Goal: Task Accomplishment & Management: Manage account settings

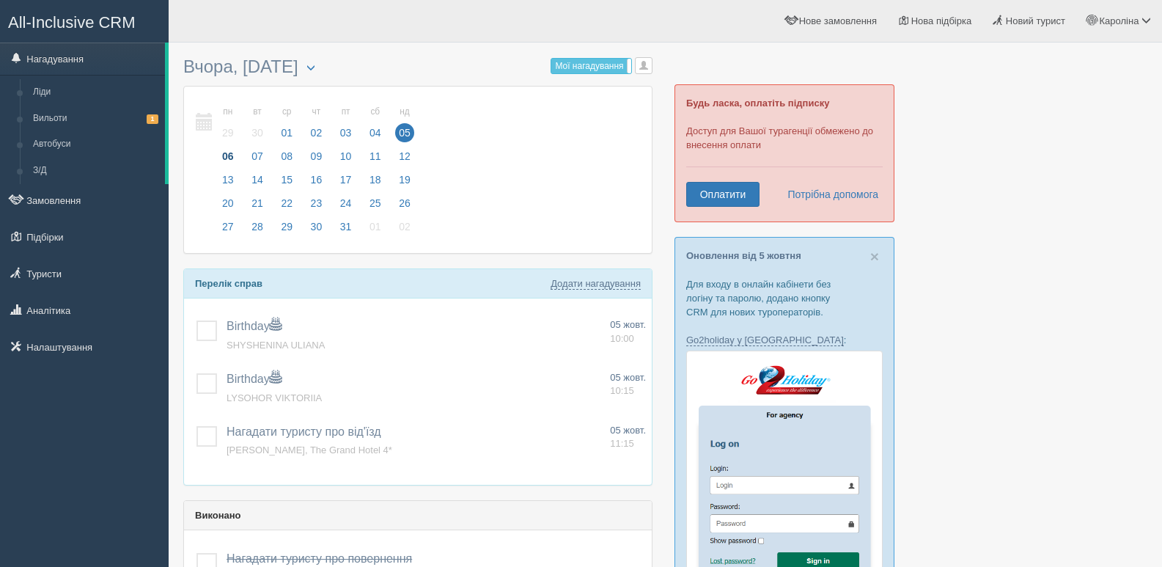
scroll to position [73, 0]
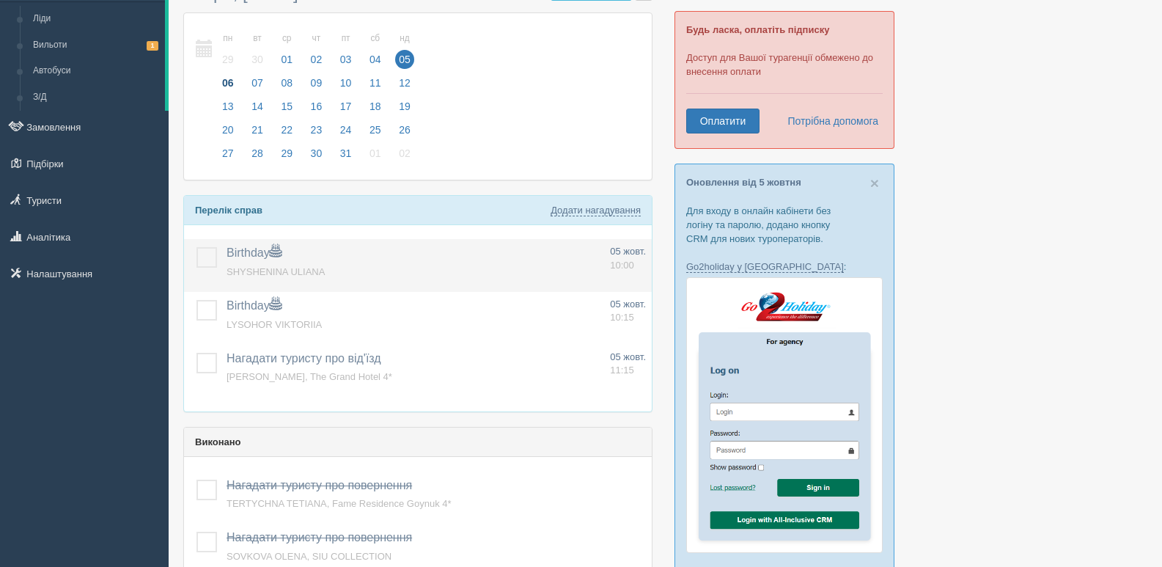
drag, startPoint x: 202, startPoint y: 256, endPoint x: 200, endPoint y: 287, distance: 31.6
click at [197, 247] on label at bounding box center [197, 247] width 0 height 0
click at [0, 0] on input "checkbox" at bounding box center [0, 0] width 0 height 0
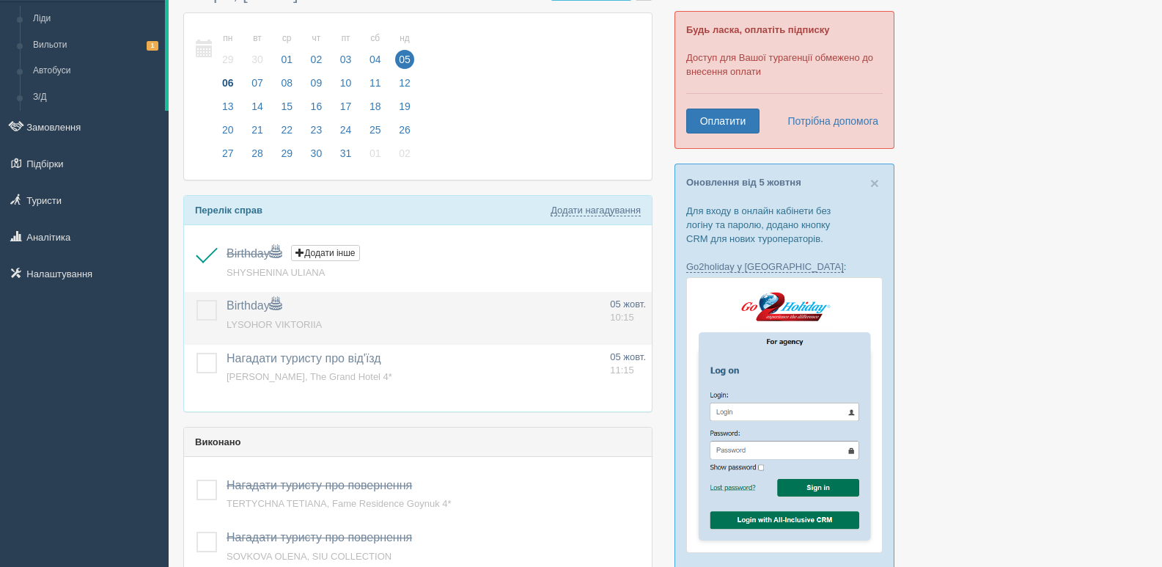
click at [197, 300] on label at bounding box center [197, 300] width 0 height 0
click at [0, 0] on input "checkbox" at bounding box center [0, 0] width 0 height 0
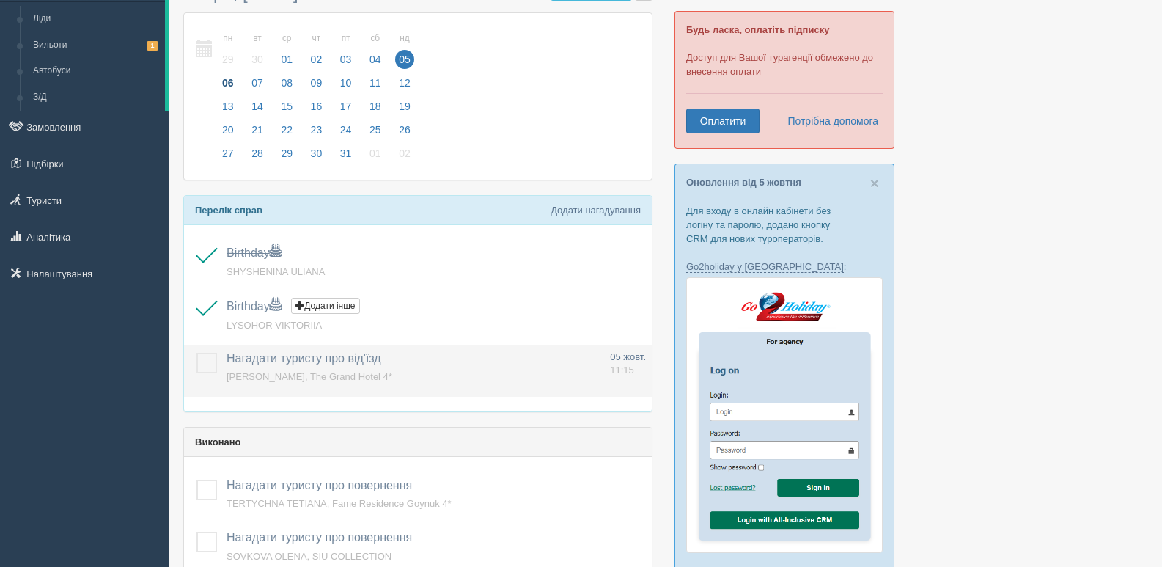
click at [197, 353] on label at bounding box center [197, 353] width 0 height 0
click at [0, 0] on input "checkbox" at bounding box center [0, 0] width 0 height 0
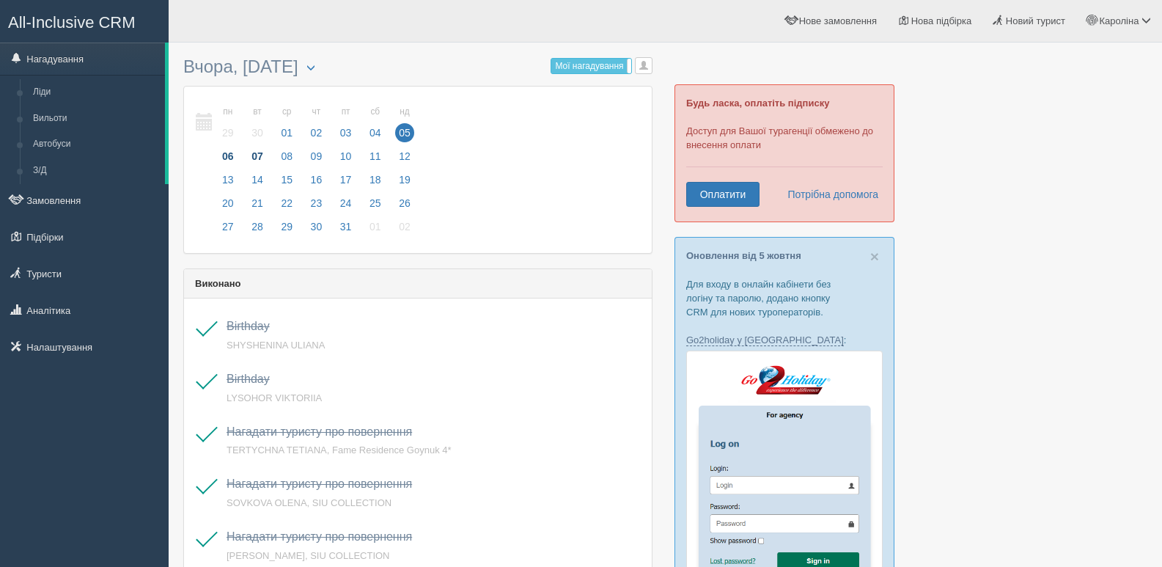
click at [257, 155] on span "07" at bounding box center [257, 156] width 19 height 19
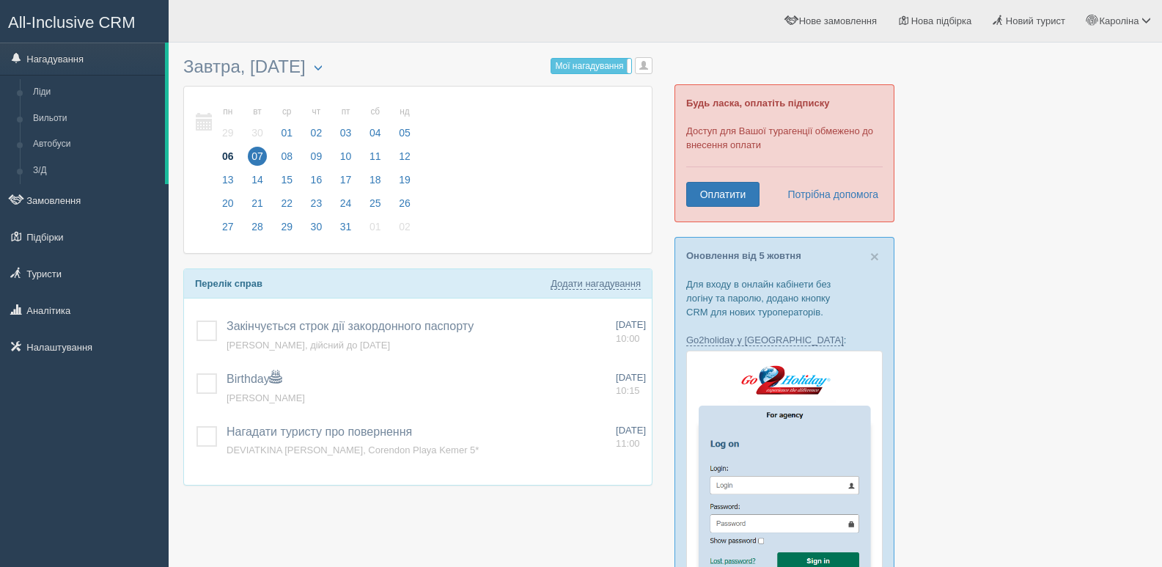
click at [235, 155] on span "06" at bounding box center [228, 156] width 19 height 19
click at [249, 160] on span "07" at bounding box center [257, 156] width 19 height 19
click at [59, 57] on link "Нагадування" at bounding box center [82, 59] width 165 height 32
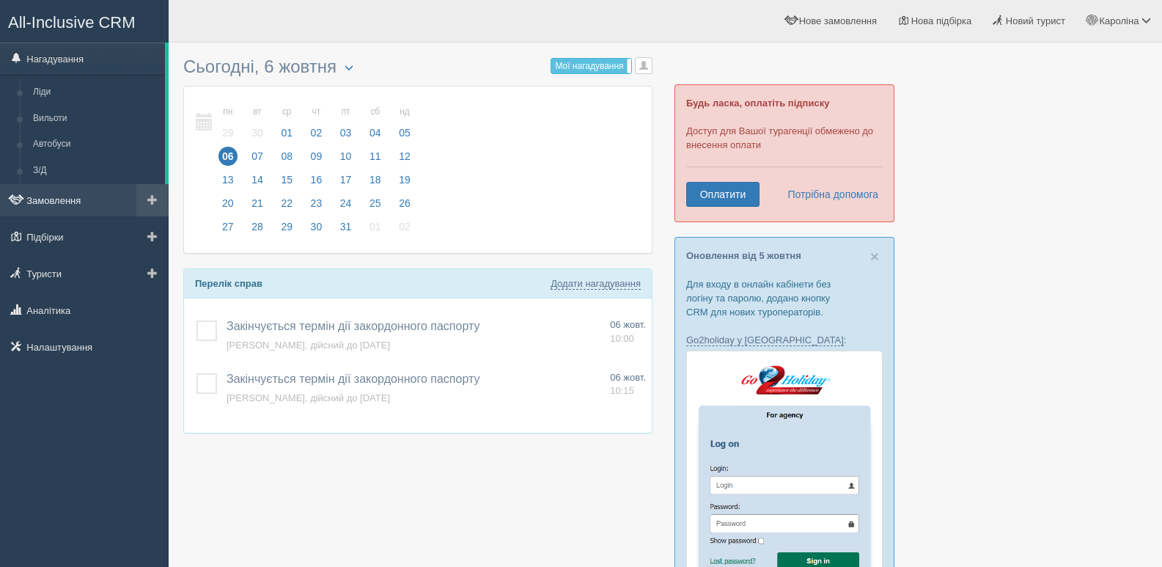
click at [73, 204] on link "Замовлення" at bounding box center [84, 200] width 169 height 32
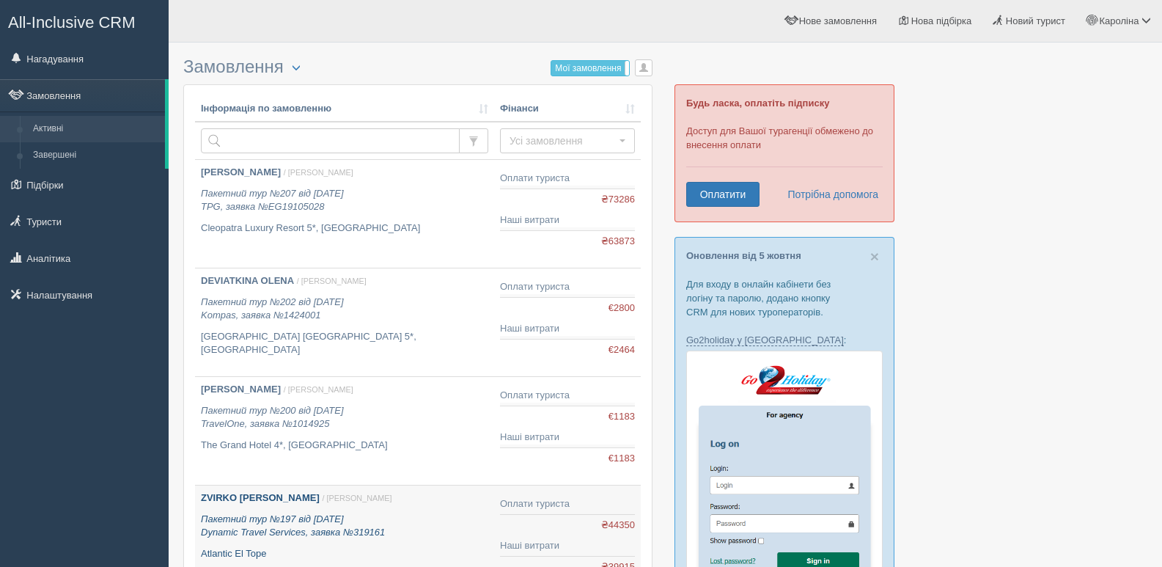
scroll to position [220, 0]
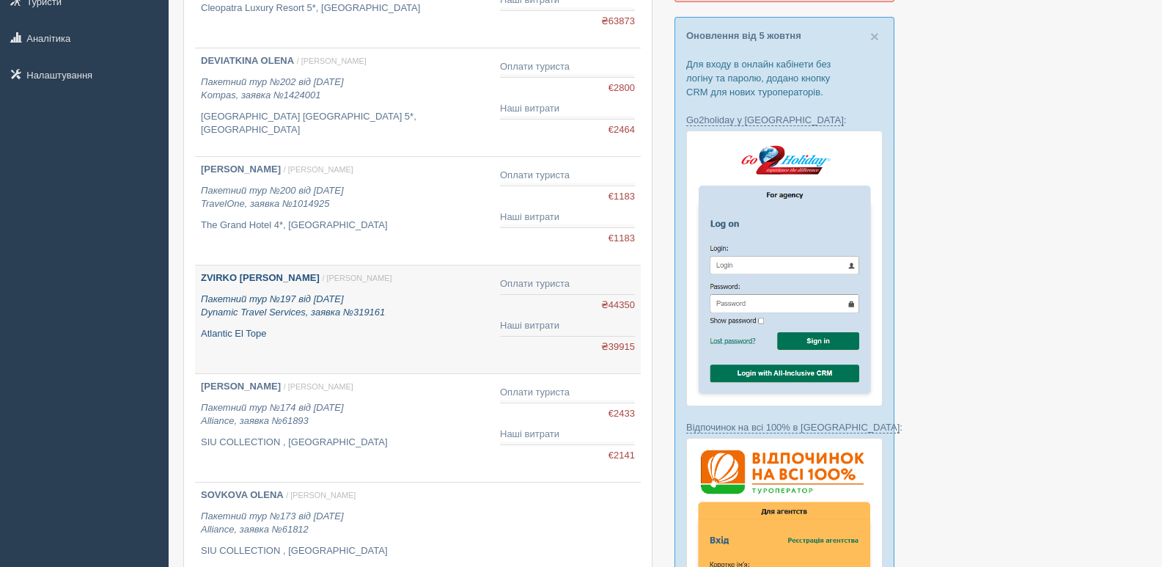
click at [335, 315] on icon "Пакетний тур №197 від [DATE] Dynamic Travel Services, заявка №319161" at bounding box center [293, 305] width 184 height 25
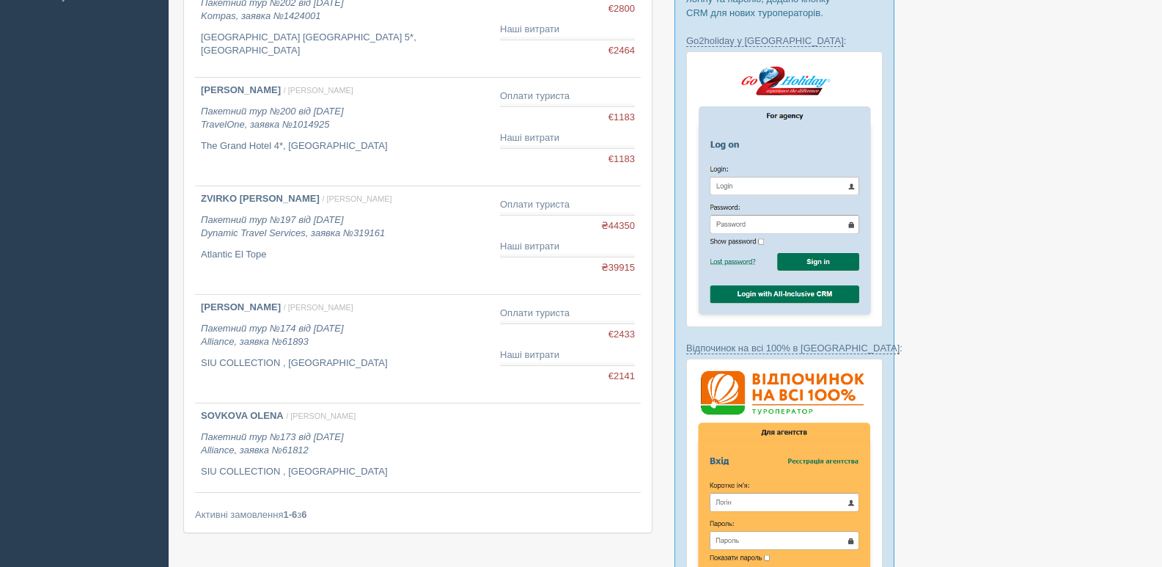
scroll to position [513, 0]
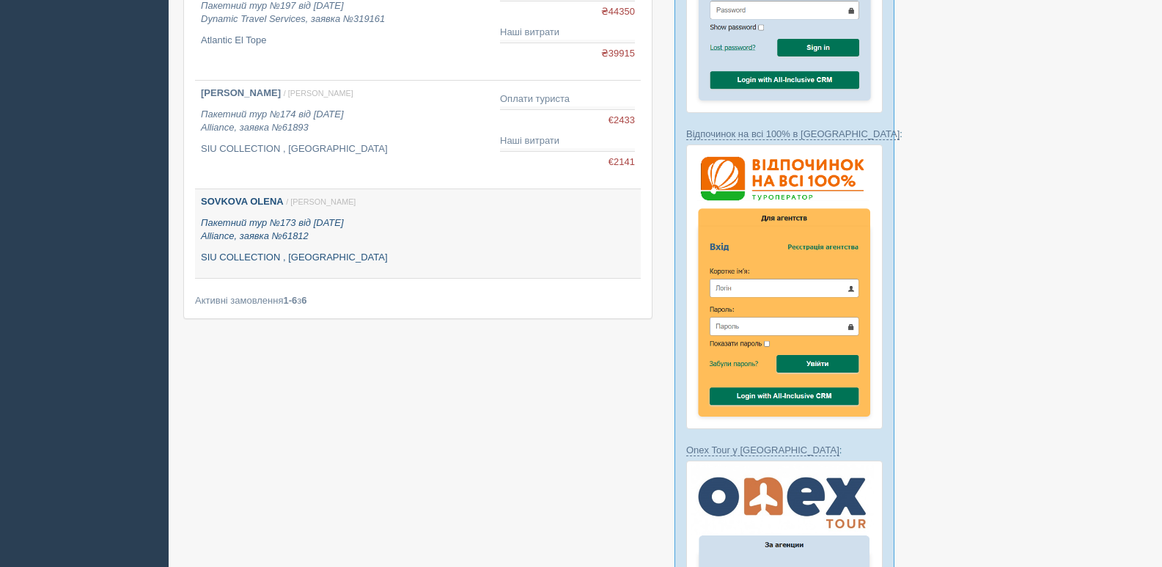
click at [356, 227] on p "Пакетний тур №173 від [DATE] Alliance, заявка №61812" at bounding box center [344, 229] width 287 height 27
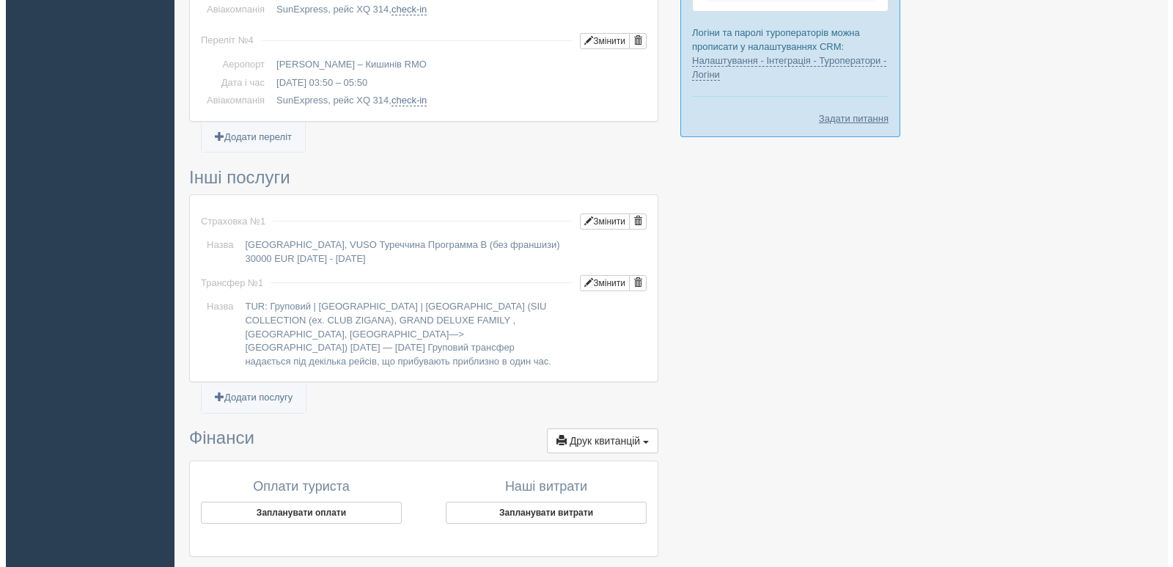
scroll to position [1336, 0]
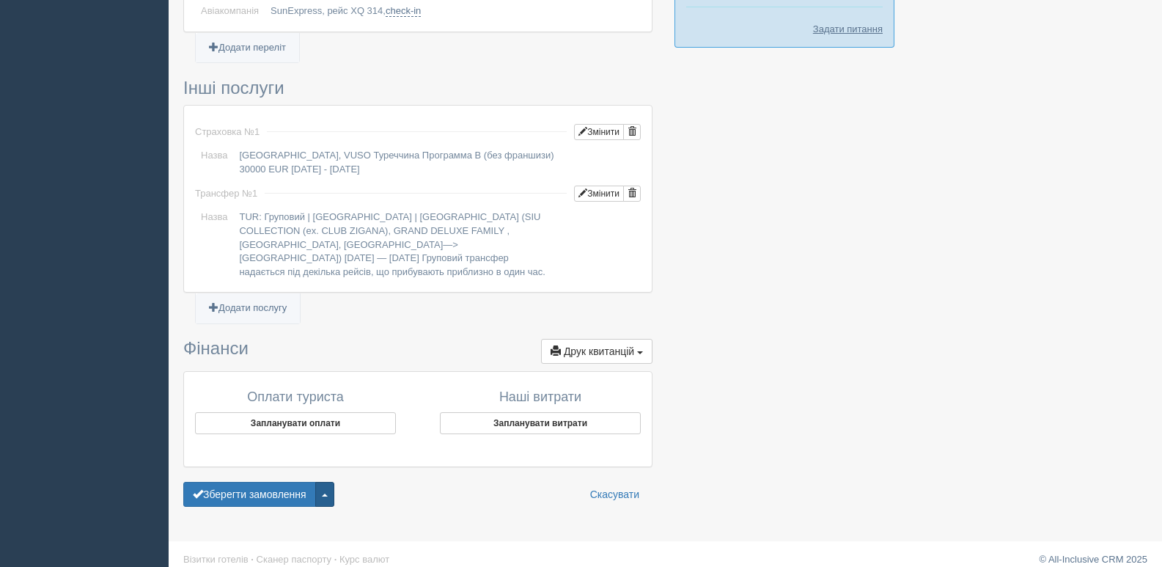
click at [327, 494] on span "button" at bounding box center [325, 495] width 6 height 3
click at [274, 414] on span "Завершити замовлення" at bounding box center [256, 419] width 114 height 11
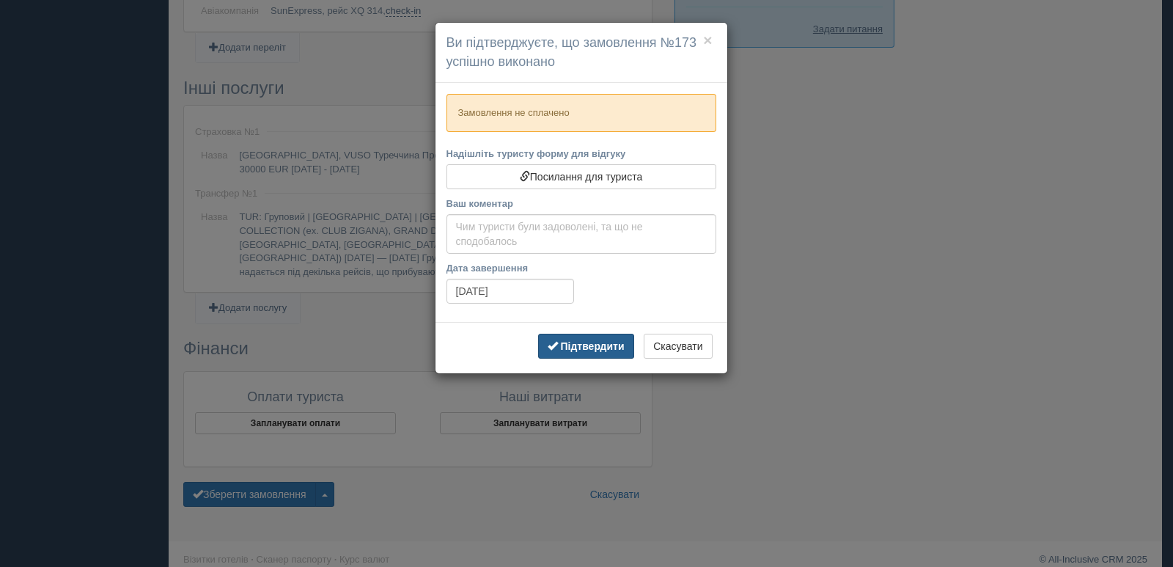
click at [587, 348] on b "Підтвердити" at bounding box center [592, 346] width 64 height 12
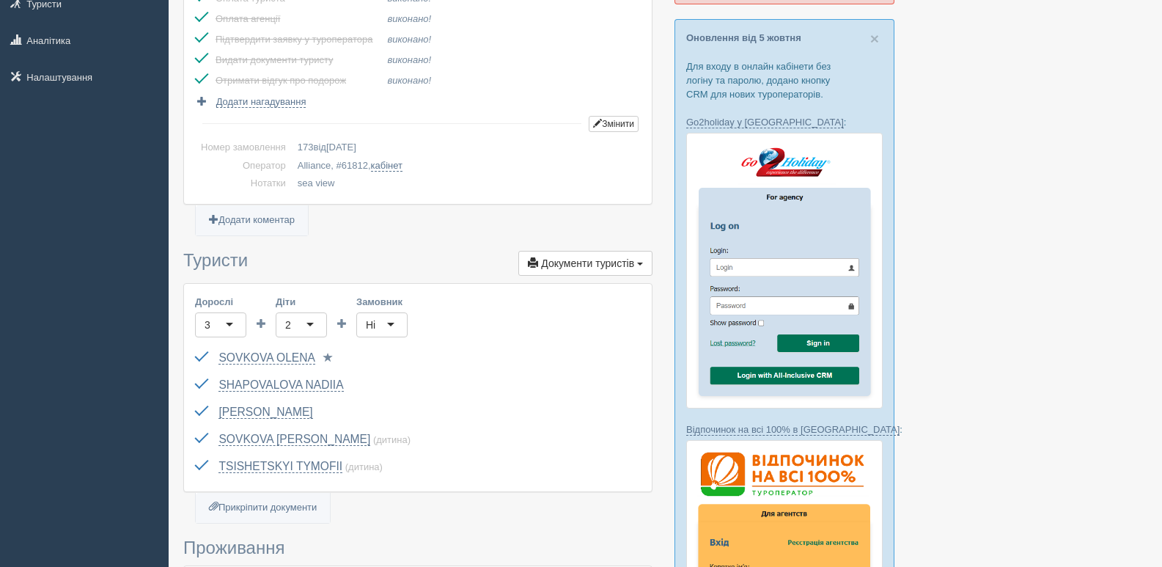
scroll to position [0, 0]
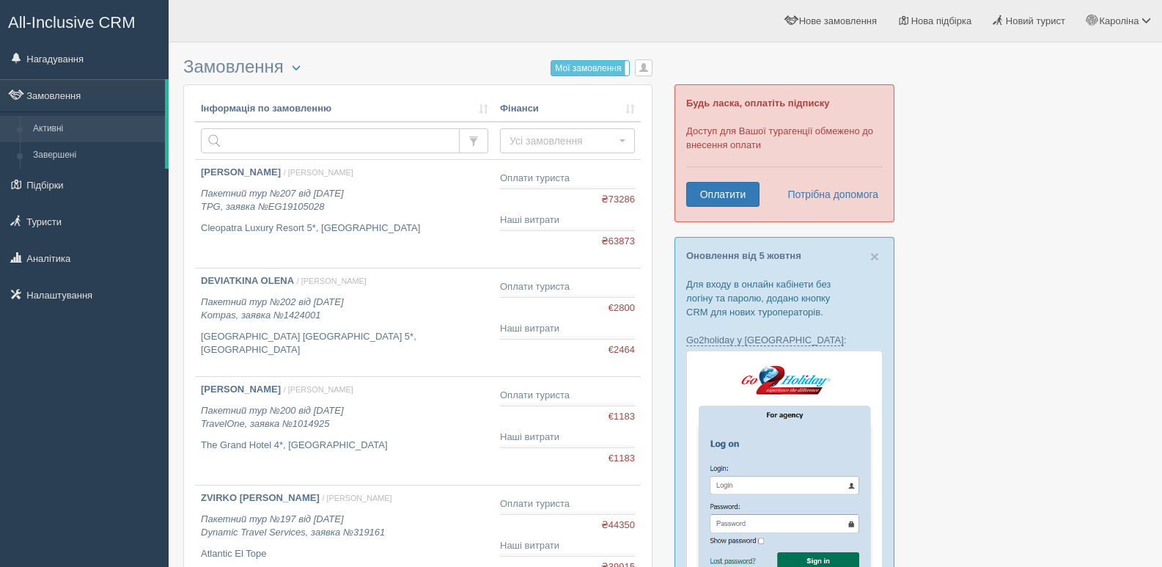
scroll to position [513, 0]
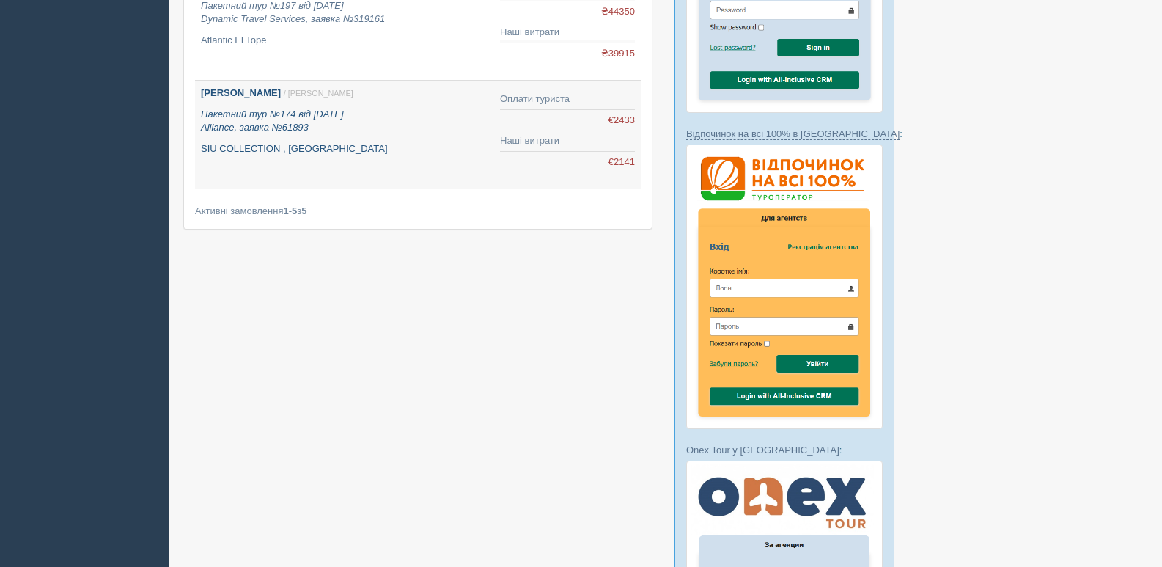
click at [215, 89] on b "[PERSON_NAME]" at bounding box center [241, 92] width 80 height 11
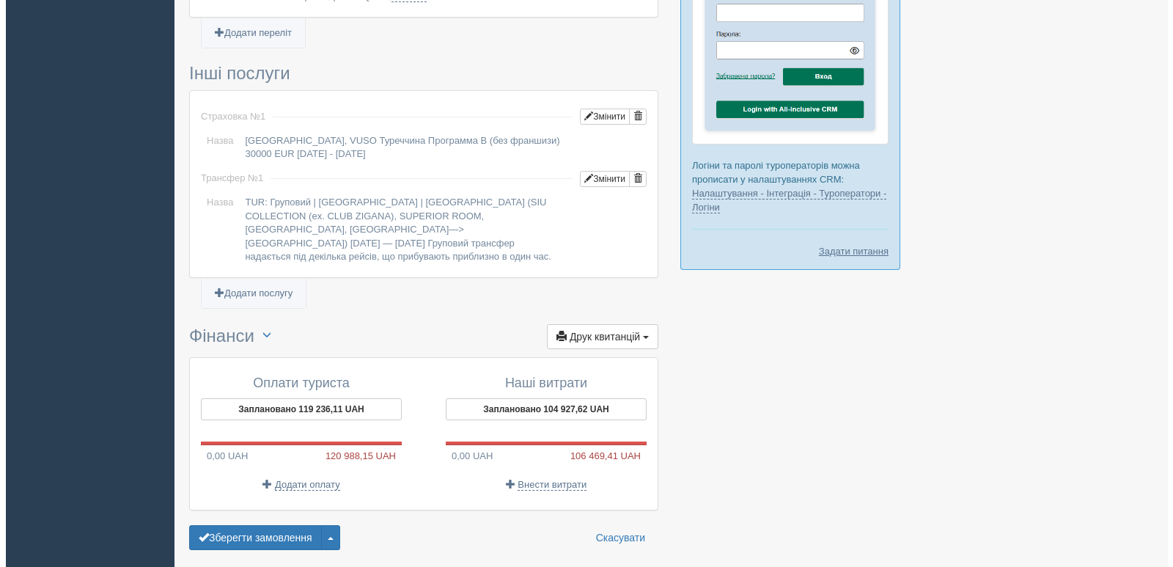
scroll to position [1157, 0]
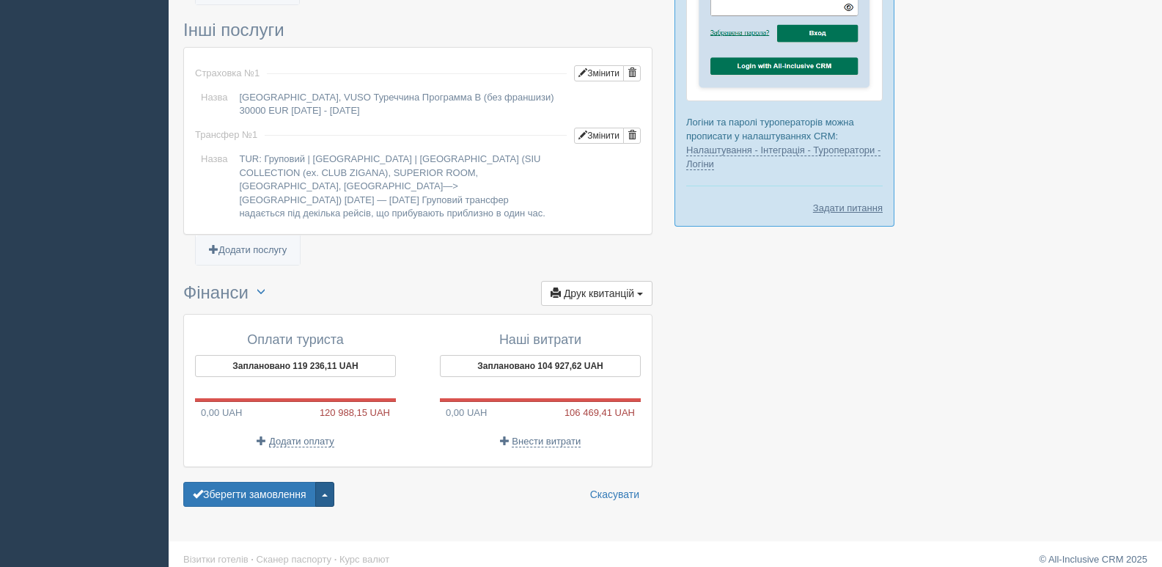
click at [330, 483] on button "button" at bounding box center [324, 494] width 19 height 25
click at [234, 414] on span "Завершити замовлення" at bounding box center [256, 419] width 114 height 11
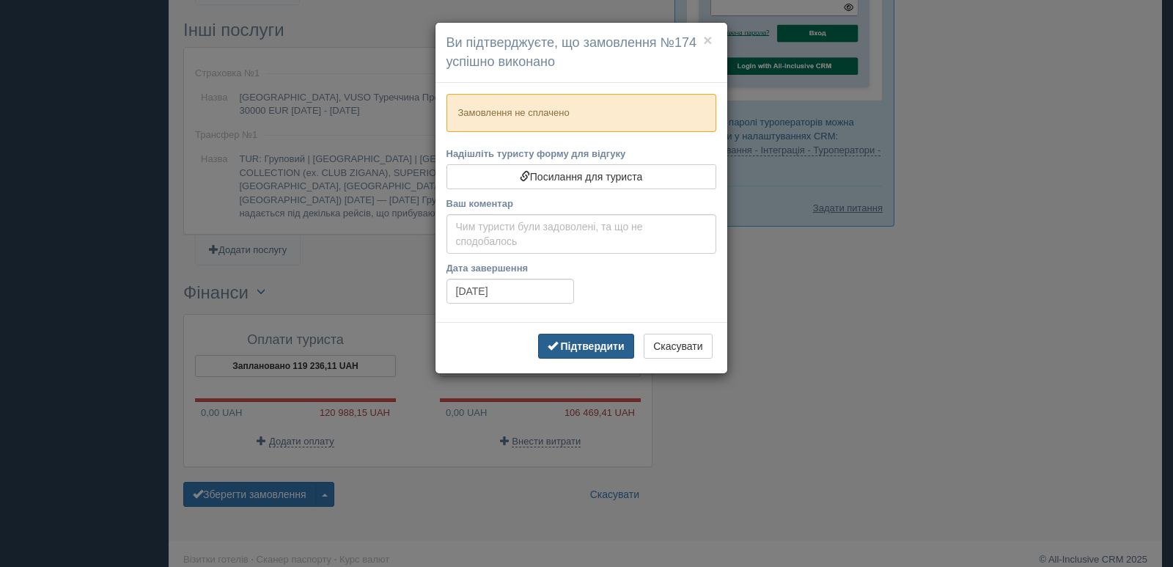
click at [595, 357] on button "Підтвердити" at bounding box center [586, 346] width 96 height 25
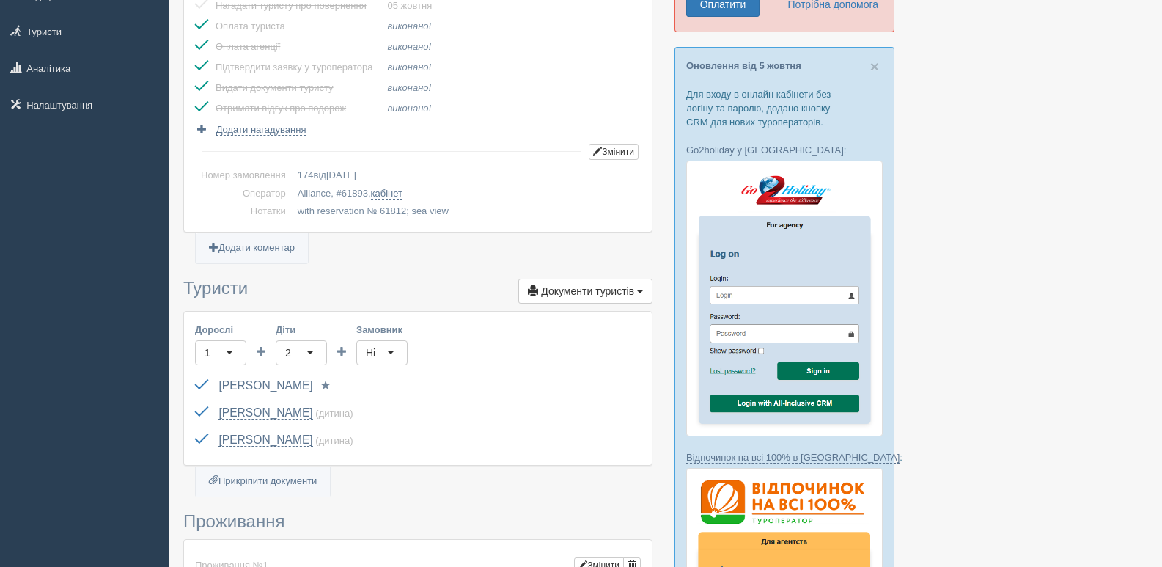
scroll to position [0, 0]
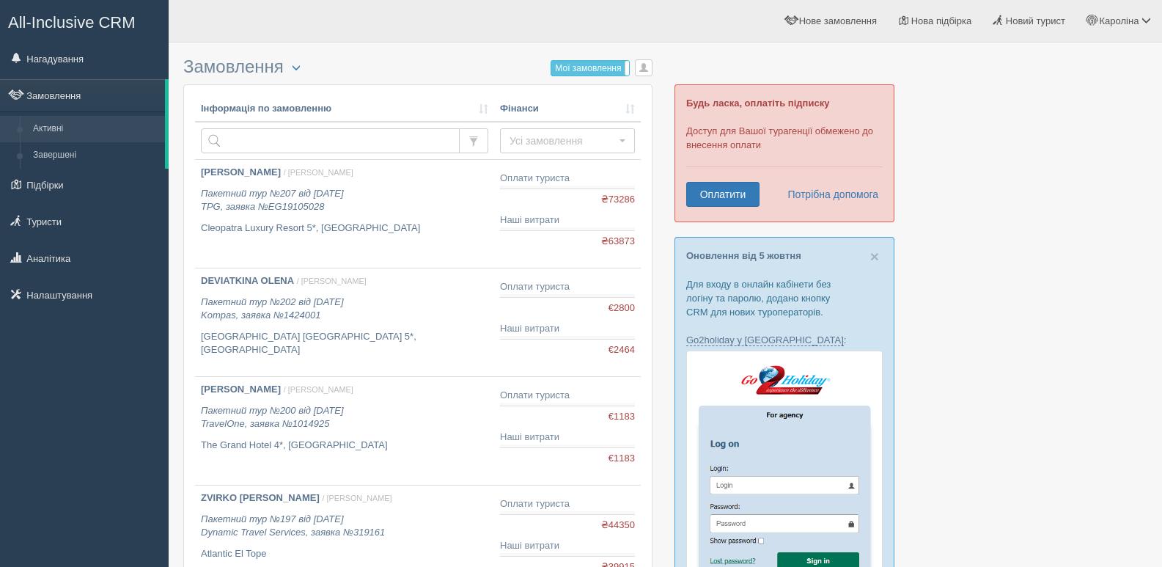
scroll to position [513, 0]
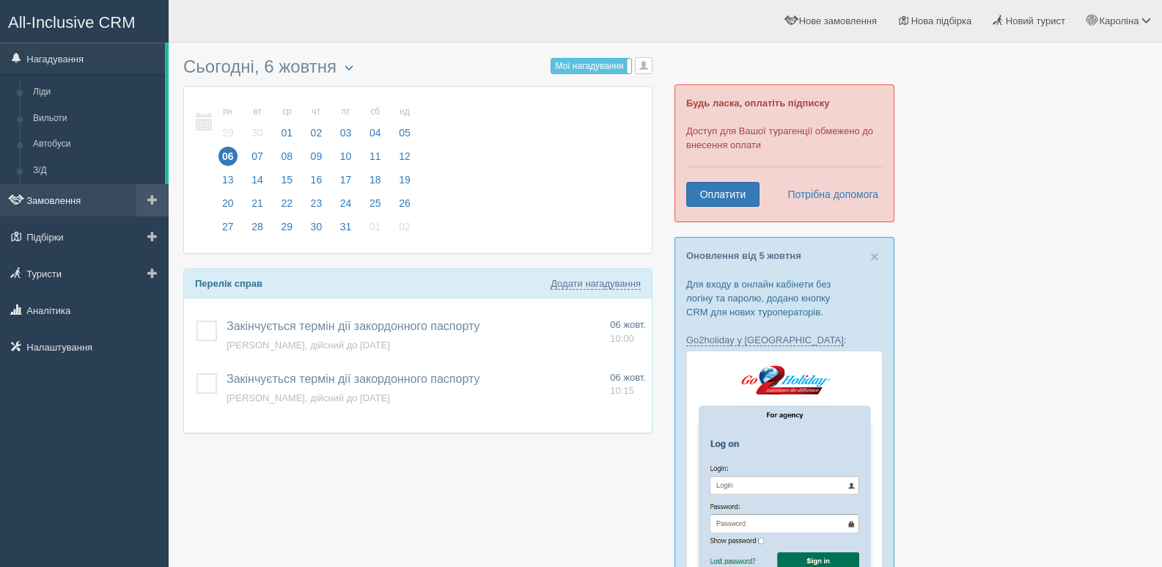
click at [78, 206] on link "Замовлення" at bounding box center [84, 200] width 169 height 32
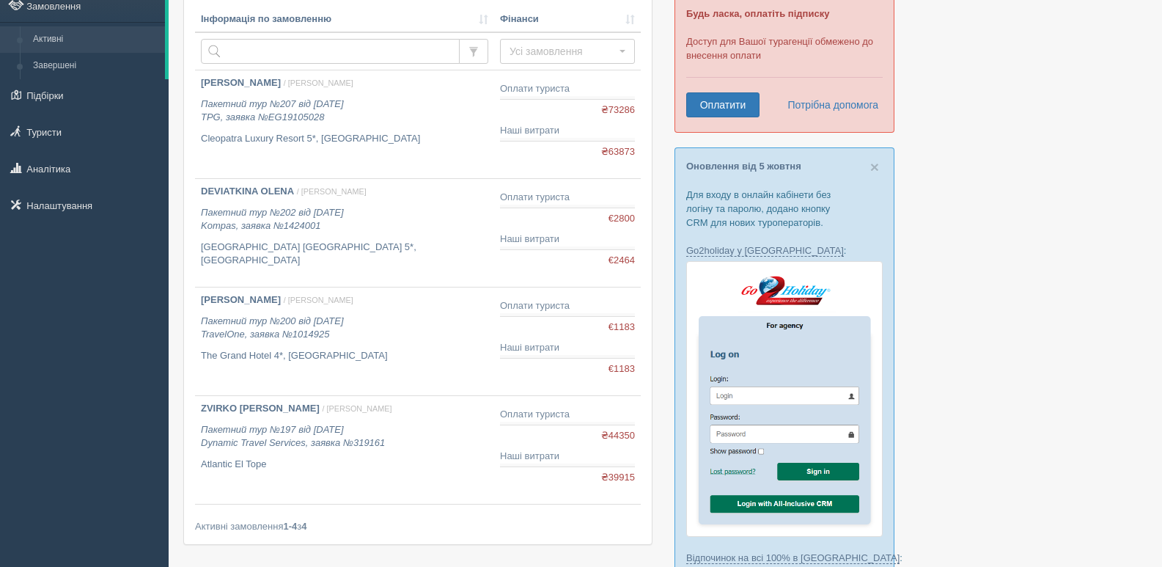
scroll to position [73, 0]
